Goal: Find specific page/section

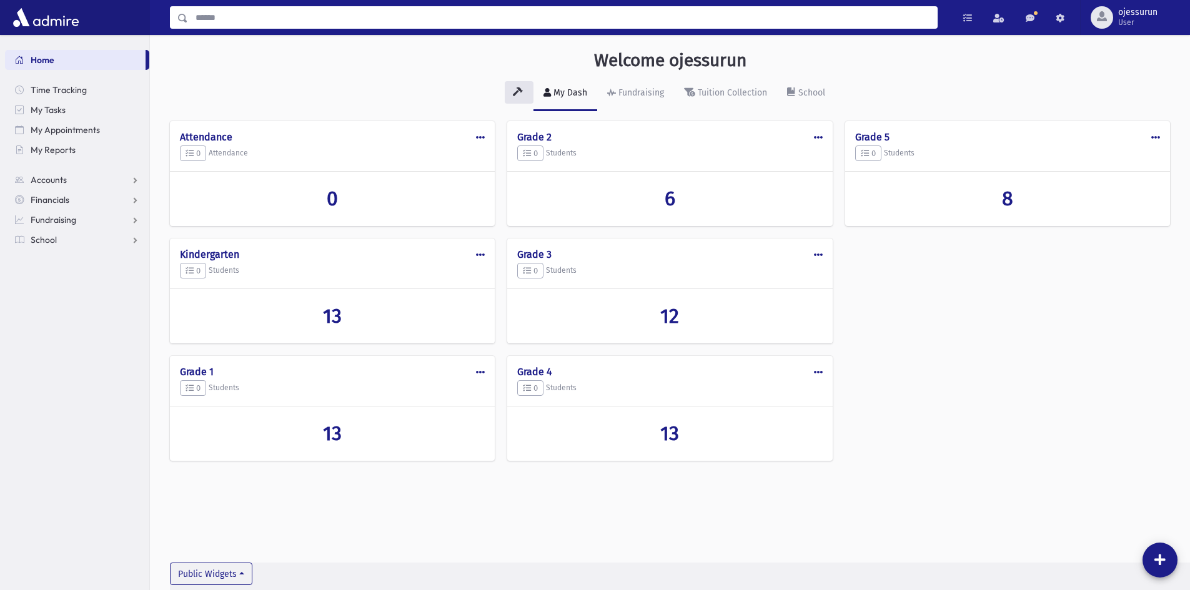
click at [526, 11] on input "Search" at bounding box center [562, 17] width 749 height 22
type input "********"
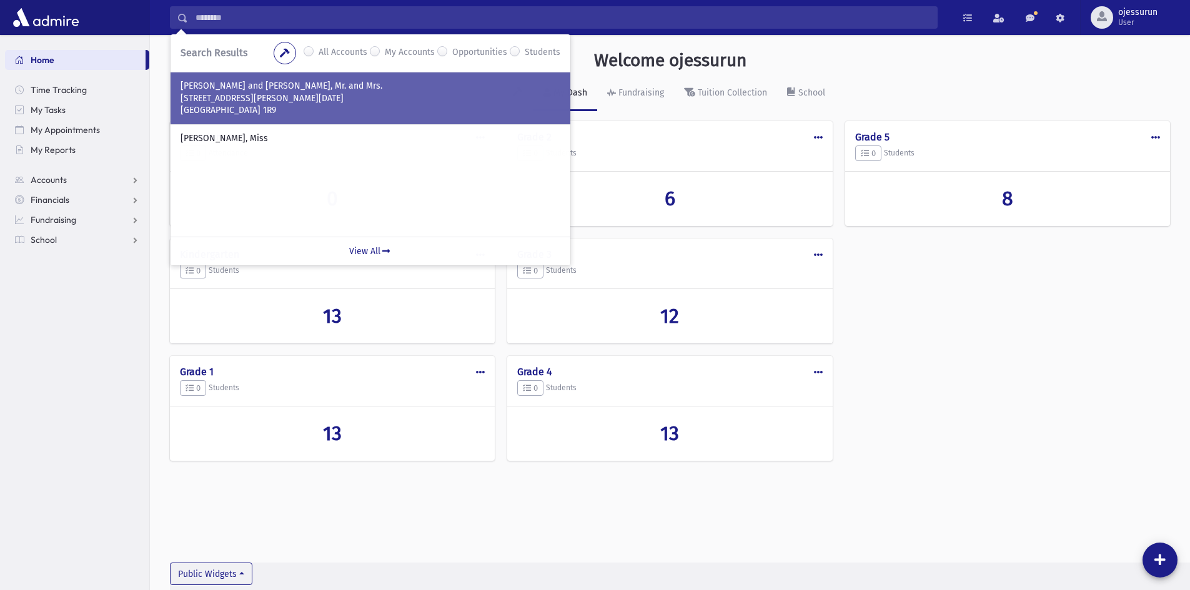
click at [277, 101] on p "[STREET_ADDRESS][PERSON_NAME][DATE]" at bounding box center [371, 98] width 380 height 12
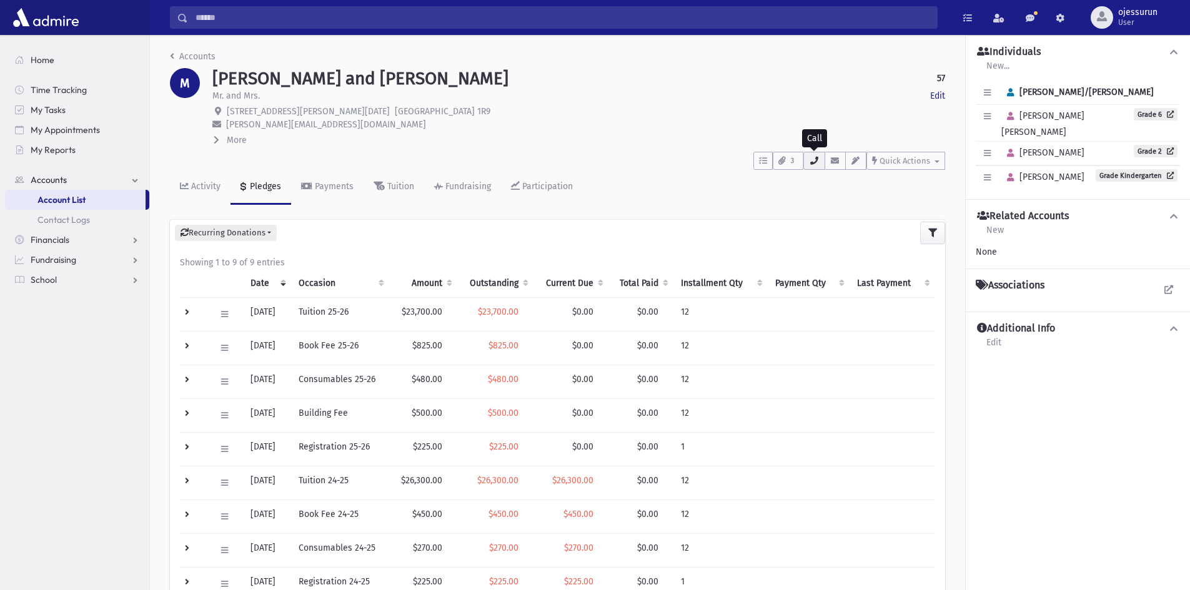
click at [815, 164] on icon "button" at bounding box center [814, 161] width 10 height 8
